Goal: Information Seeking & Learning: Learn about a topic

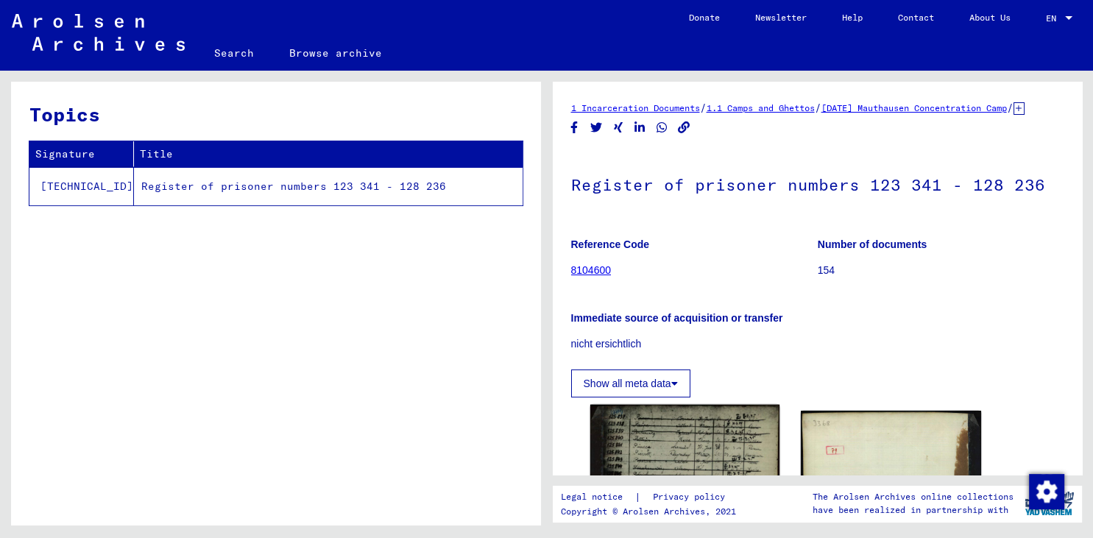
click at [656, 463] on img at bounding box center [683, 528] width 189 height 246
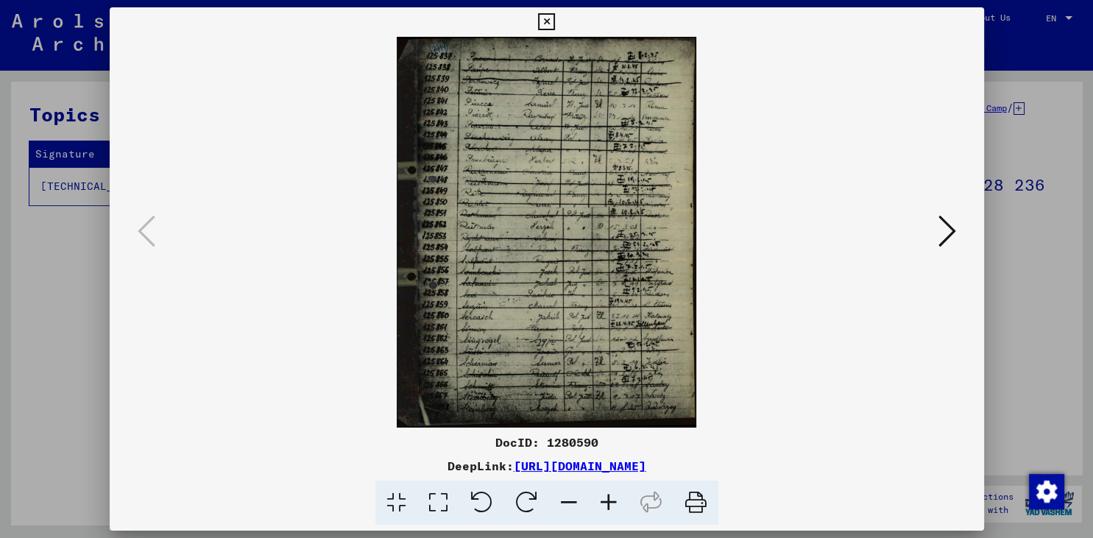
click at [606, 502] on icon at bounding box center [609, 502] width 40 height 45
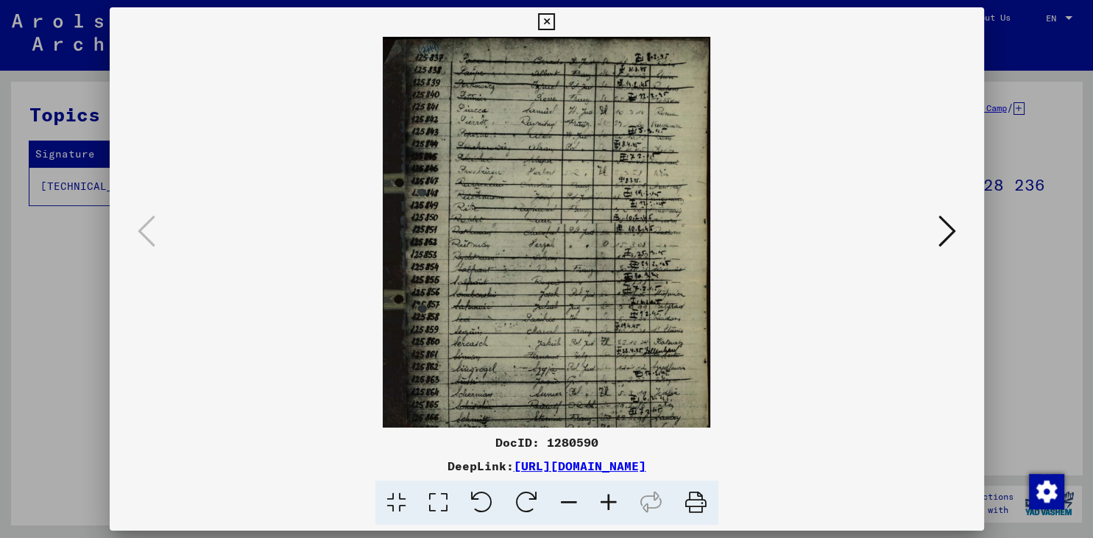
click at [606, 502] on icon at bounding box center [609, 502] width 40 height 45
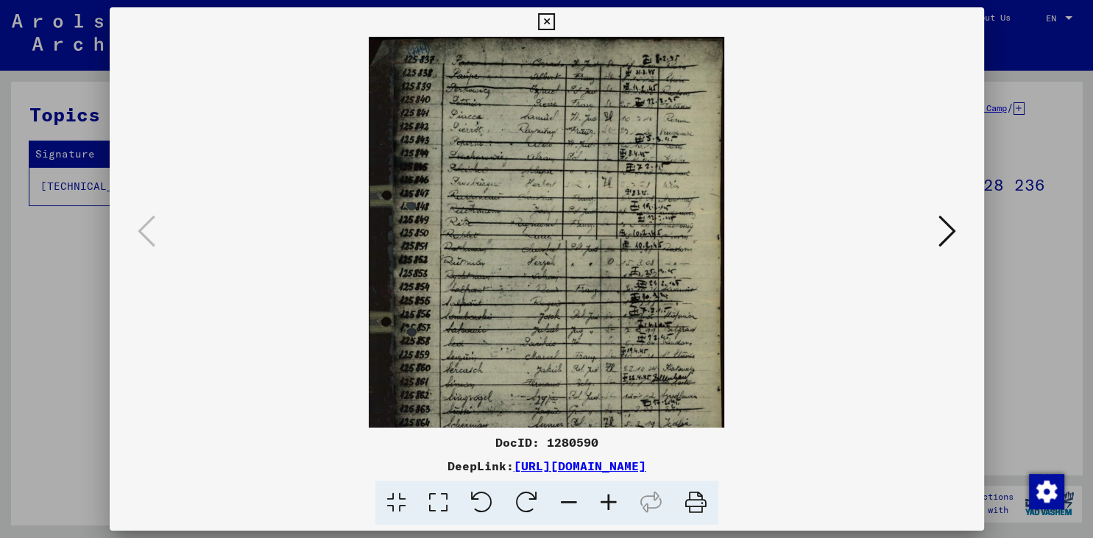
click at [606, 502] on icon at bounding box center [609, 502] width 40 height 45
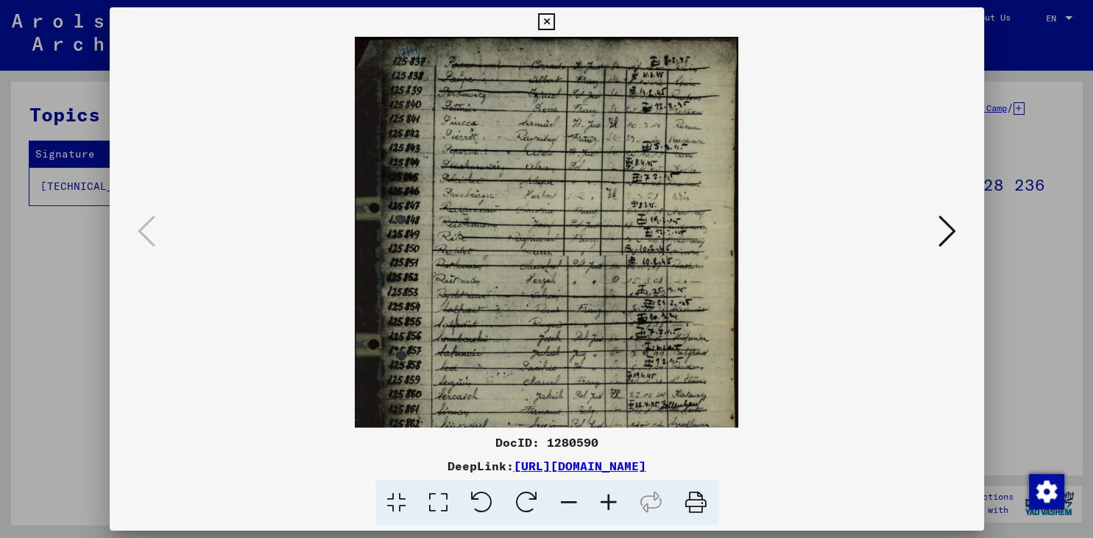
click at [606, 502] on icon at bounding box center [609, 502] width 40 height 45
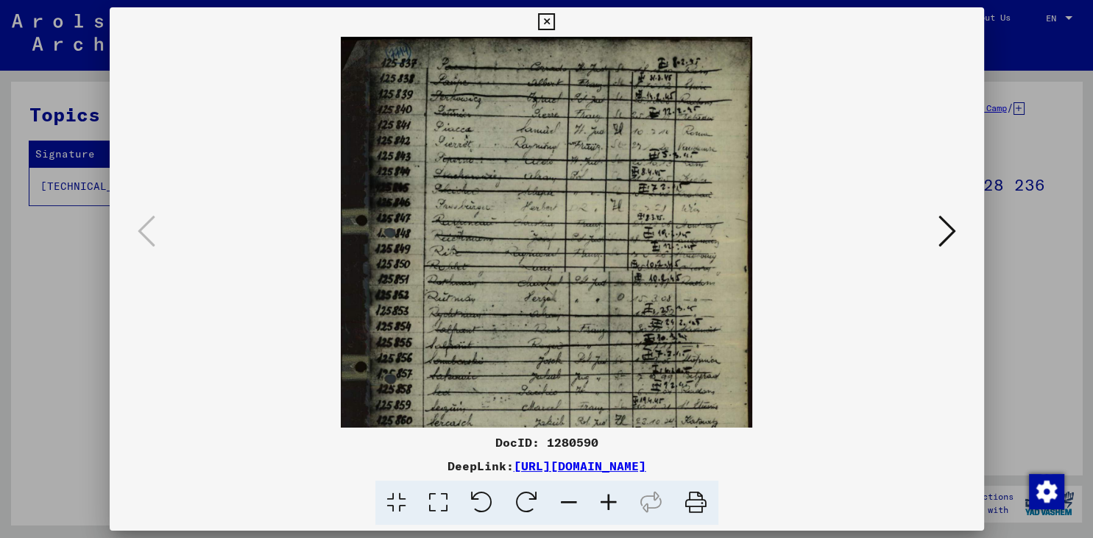
click at [606, 502] on icon at bounding box center [609, 502] width 40 height 45
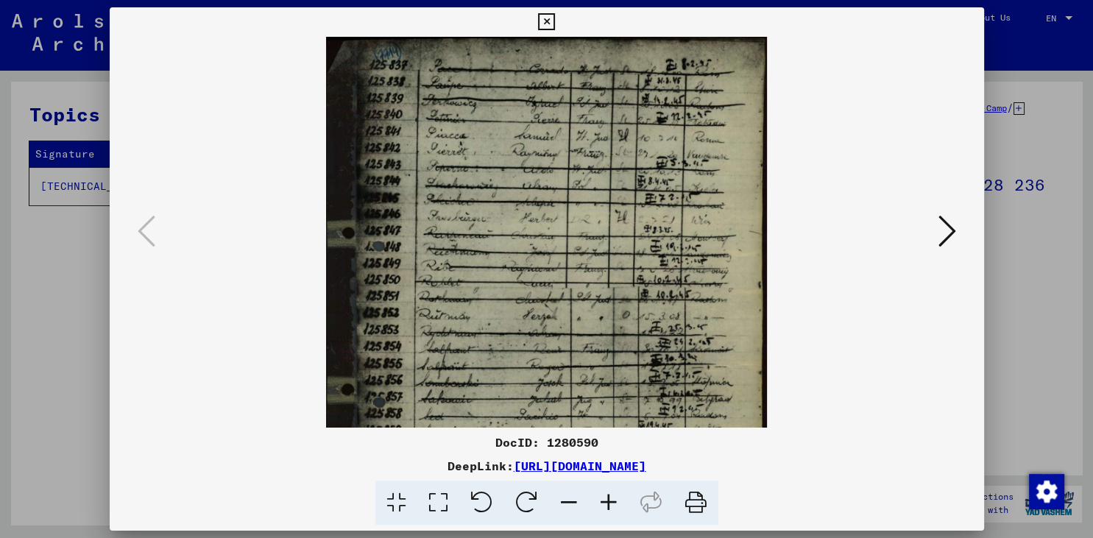
click at [606, 502] on icon at bounding box center [609, 502] width 40 height 45
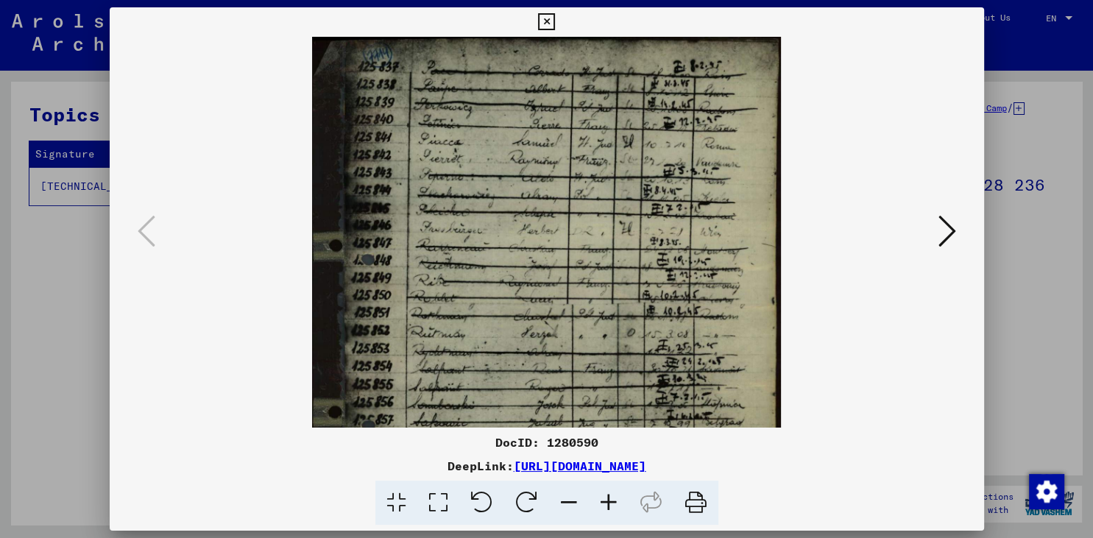
click at [606, 502] on icon at bounding box center [609, 502] width 40 height 45
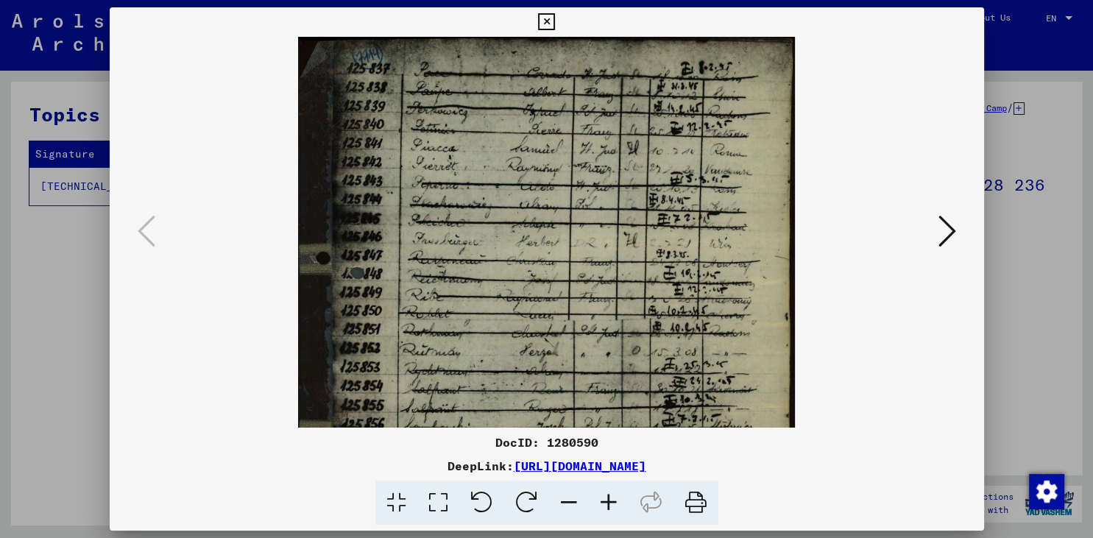
click at [606, 502] on icon at bounding box center [609, 502] width 40 height 45
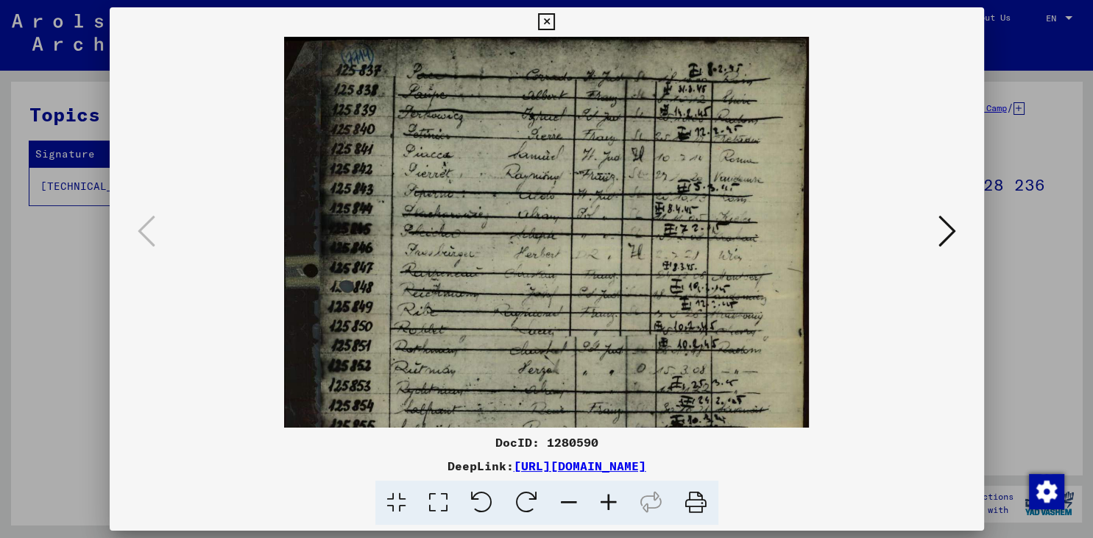
click at [606, 502] on icon at bounding box center [609, 502] width 40 height 45
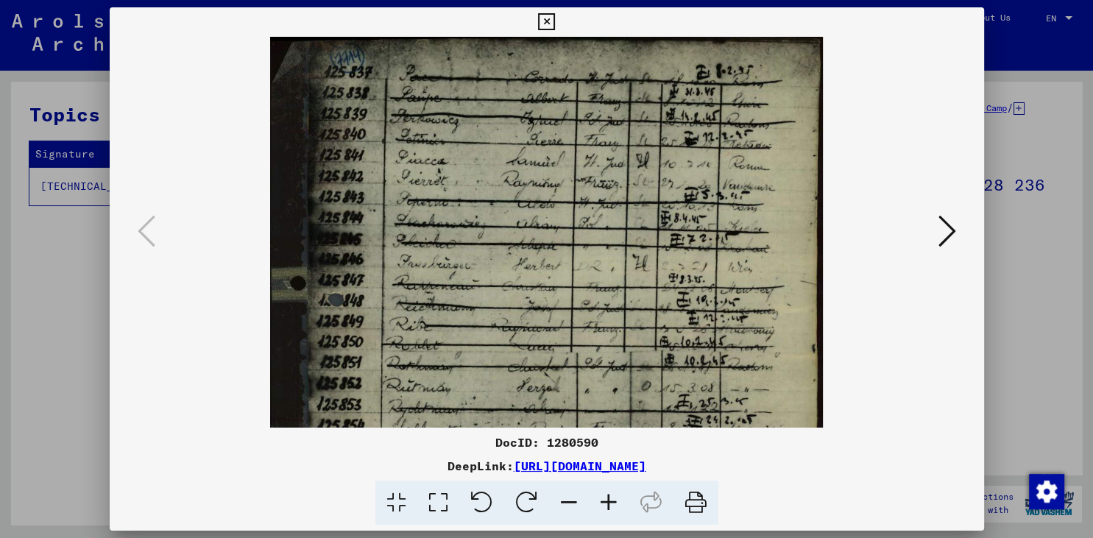
click at [606, 502] on icon at bounding box center [609, 502] width 40 height 45
